Goal: Task Accomplishment & Management: Use online tool/utility

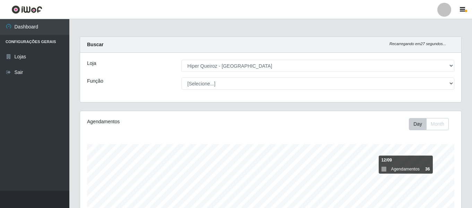
select select "497"
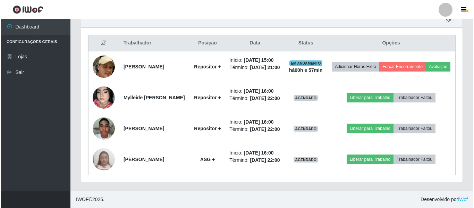
scroll to position [144, 381]
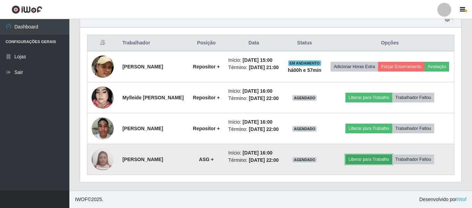
click at [378, 162] on button "Liberar para Trabalho" at bounding box center [368, 159] width 47 height 10
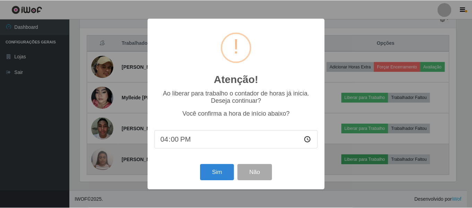
scroll to position [144, 378]
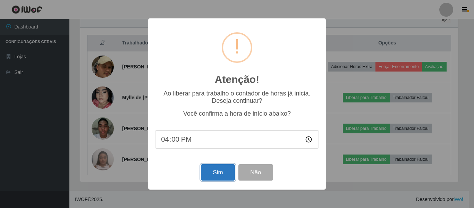
click at [216, 170] on button "Sim" at bounding box center [218, 172] width 34 height 16
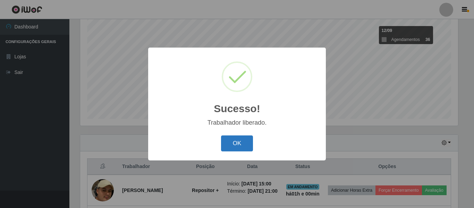
click at [248, 144] on button "OK" at bounding box center [237, 143] width 32 height 16
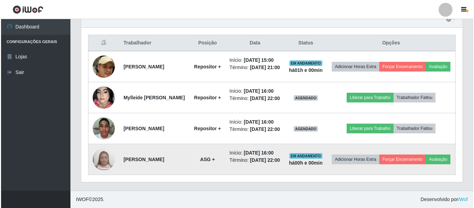
scroll to position [268, 0]
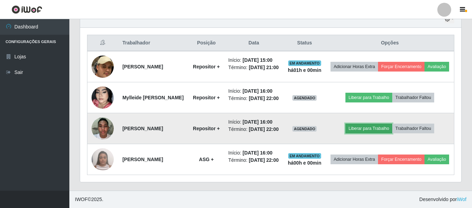
click at [385, 127] on button "Liberar para Trabalho" at bounding box center [368, 128] width 47 height 10
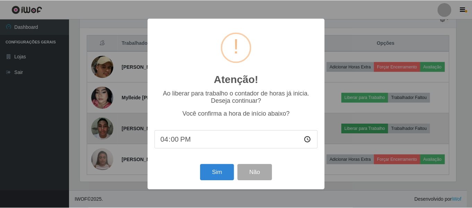
scroll to position [144, 378]
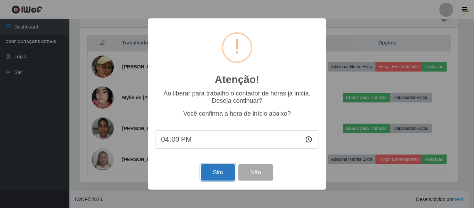
click at [215, 180] on button "Sim" at bounding box center [218, 172] width 34 height 16
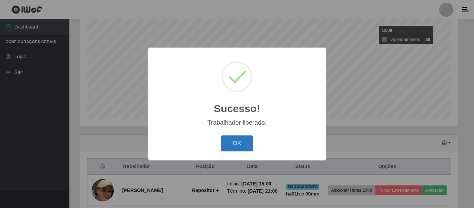
click at [247, 151] on button "OK" at bounding box center [237, 143] width 32 height 16
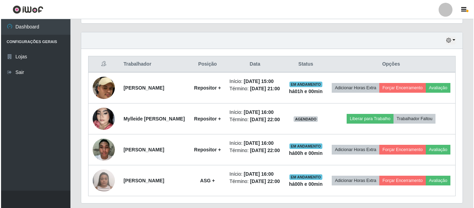
scroll to position [233, 0]
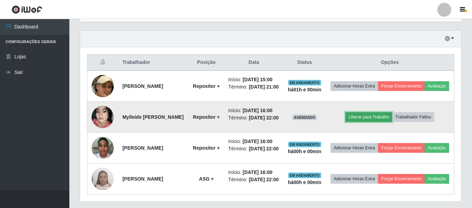
click at [381, 120] on button "Liberar para Trabalho" at bounding box center [368, 117] width 47 height 10
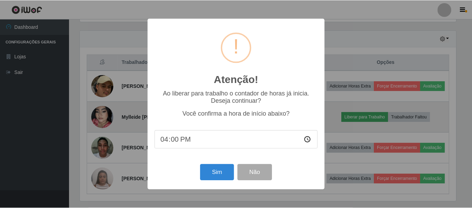
scroll to position [144, 378]
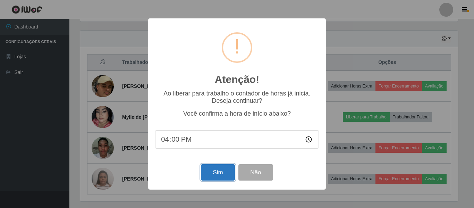
click at [225, 179] on button "Sim" at bounding box center [218, 172] width 34 height 16
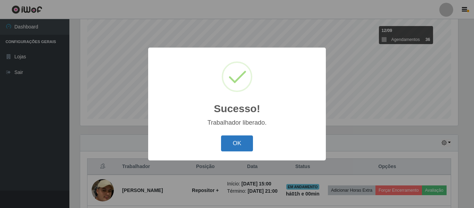
click at [235, 148] on button "OK" at bounding box center [237, 143] width 32 height 16
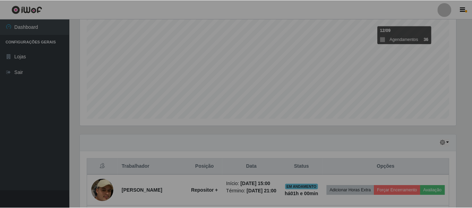
scroll to position [144, 381]
